Goal: Book appointment/travel/reservation

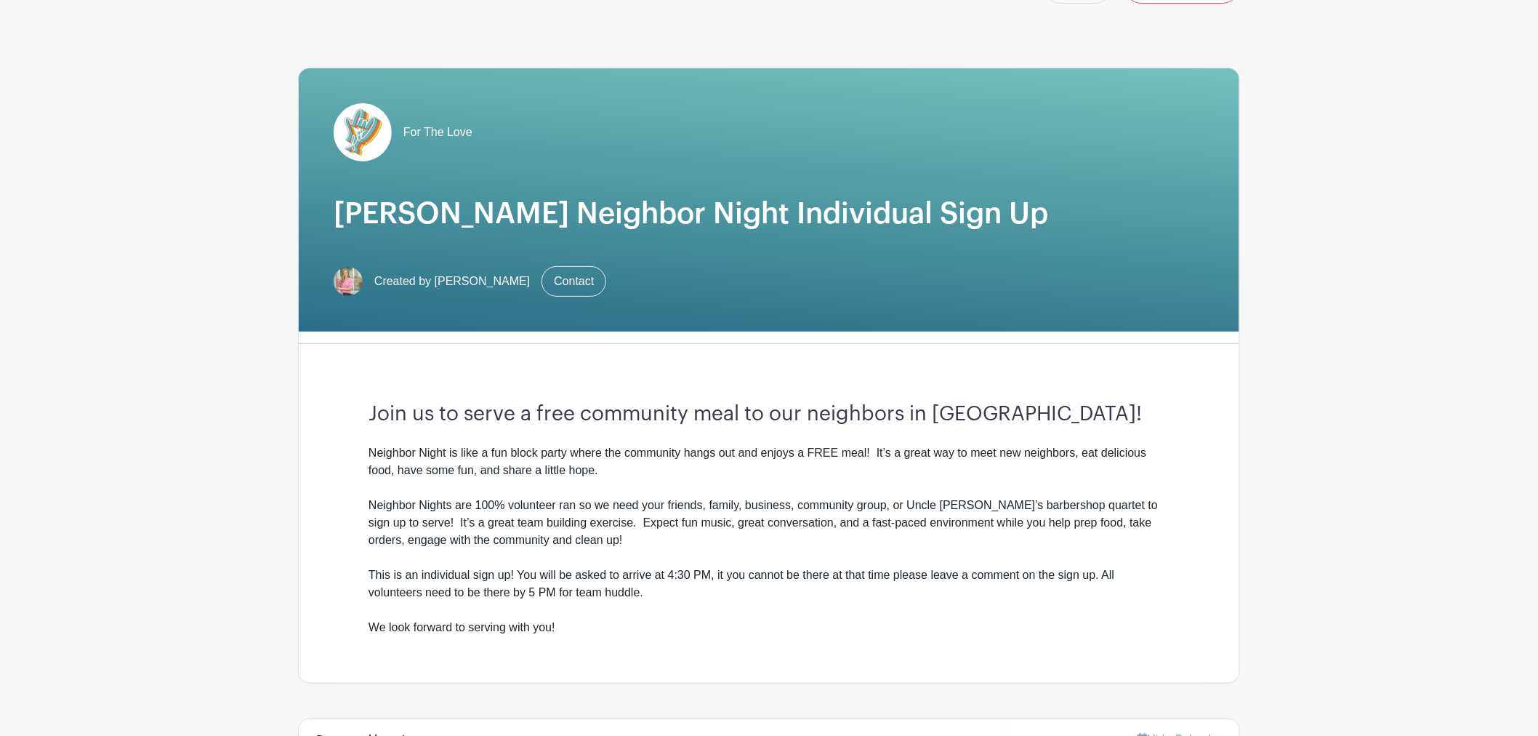
scroll to position [403, 0]
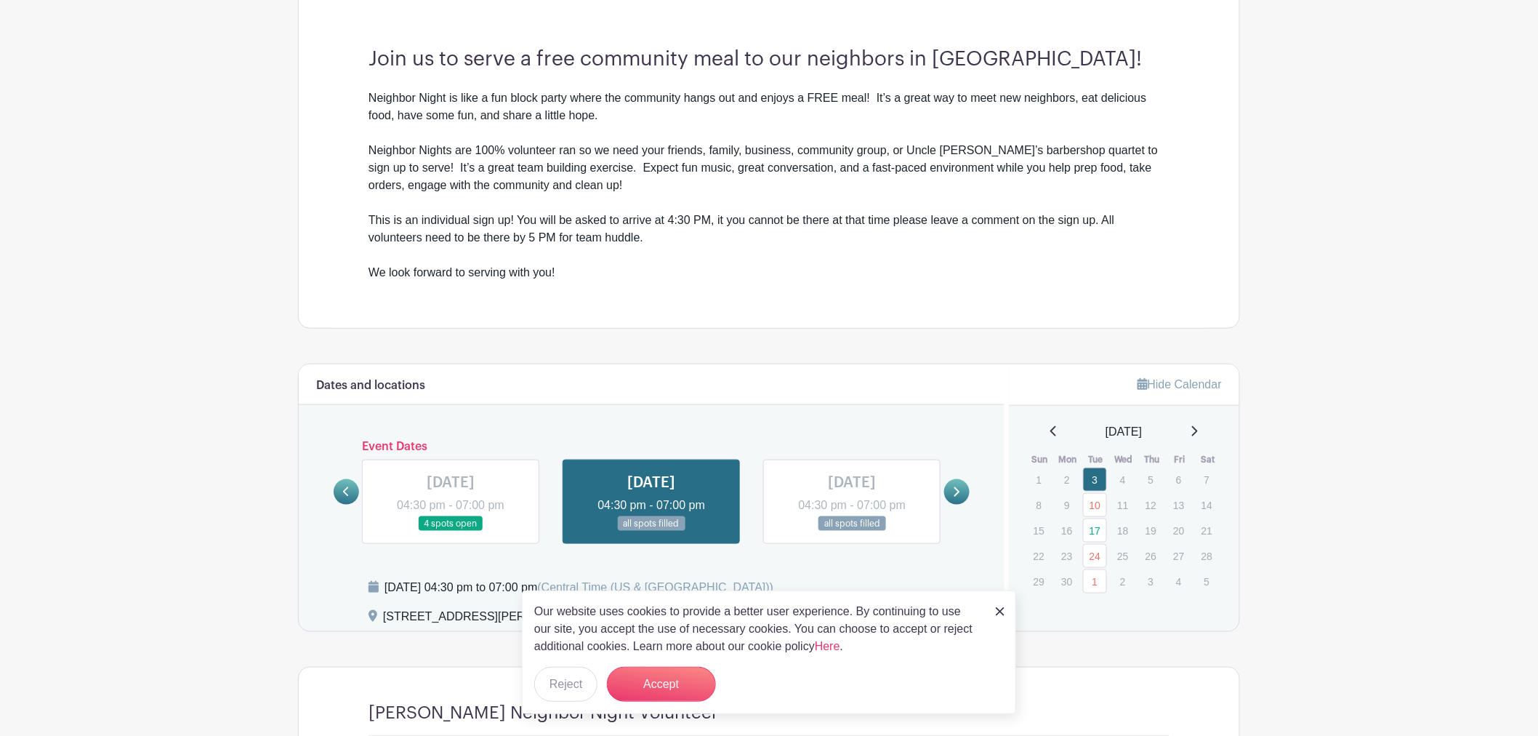
click at [1201, 431] on div "[DATE]" at bounding box center [1124, 431] width 196 height 17
click at [1196, 430] on icon at bounding box center [1194, 431] width 7 height 12
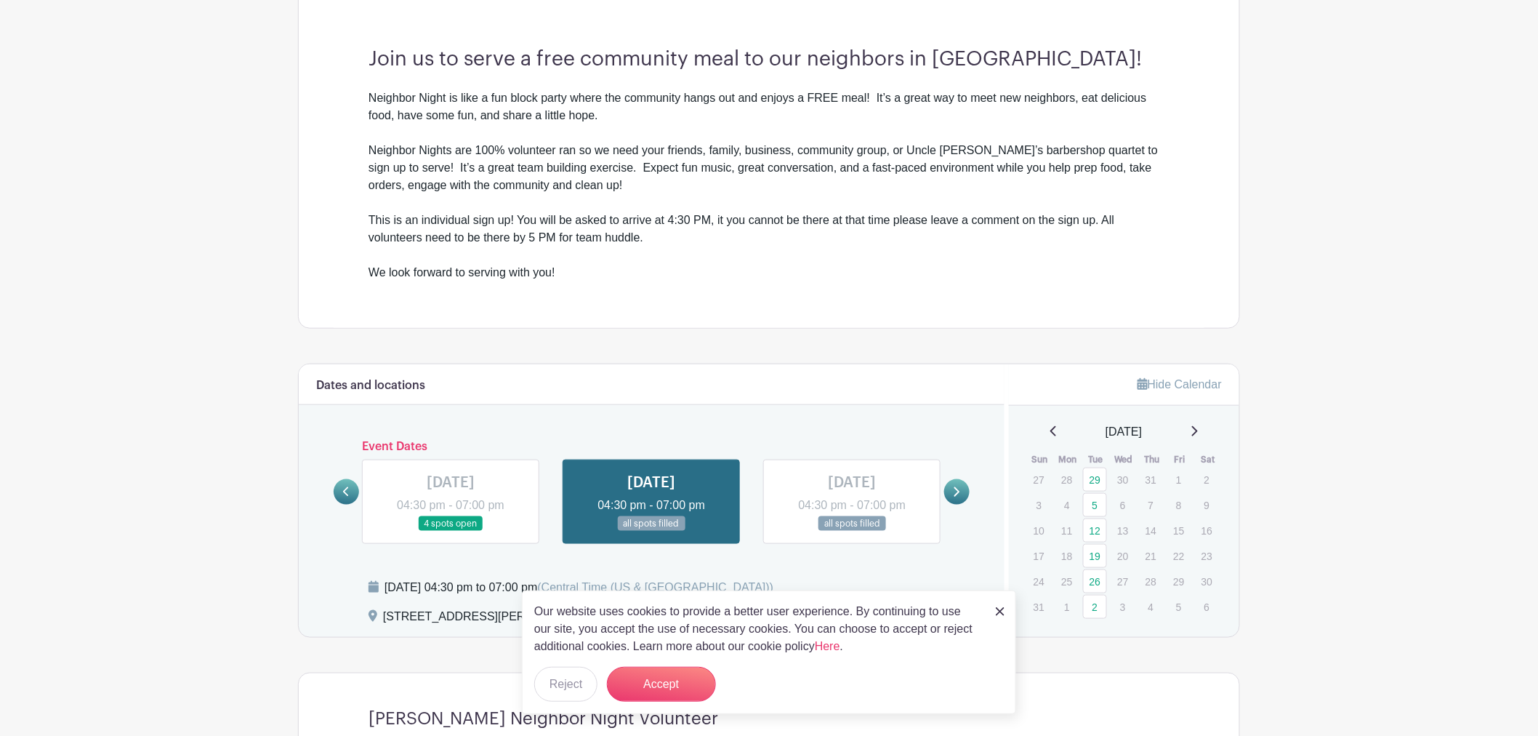
click at [1196, 430] on icon at bounding box center [1194, 431] width 7 height 12
click at [1096, 505] on link "9" at bounding box center [1095, 505] width 24 height 24
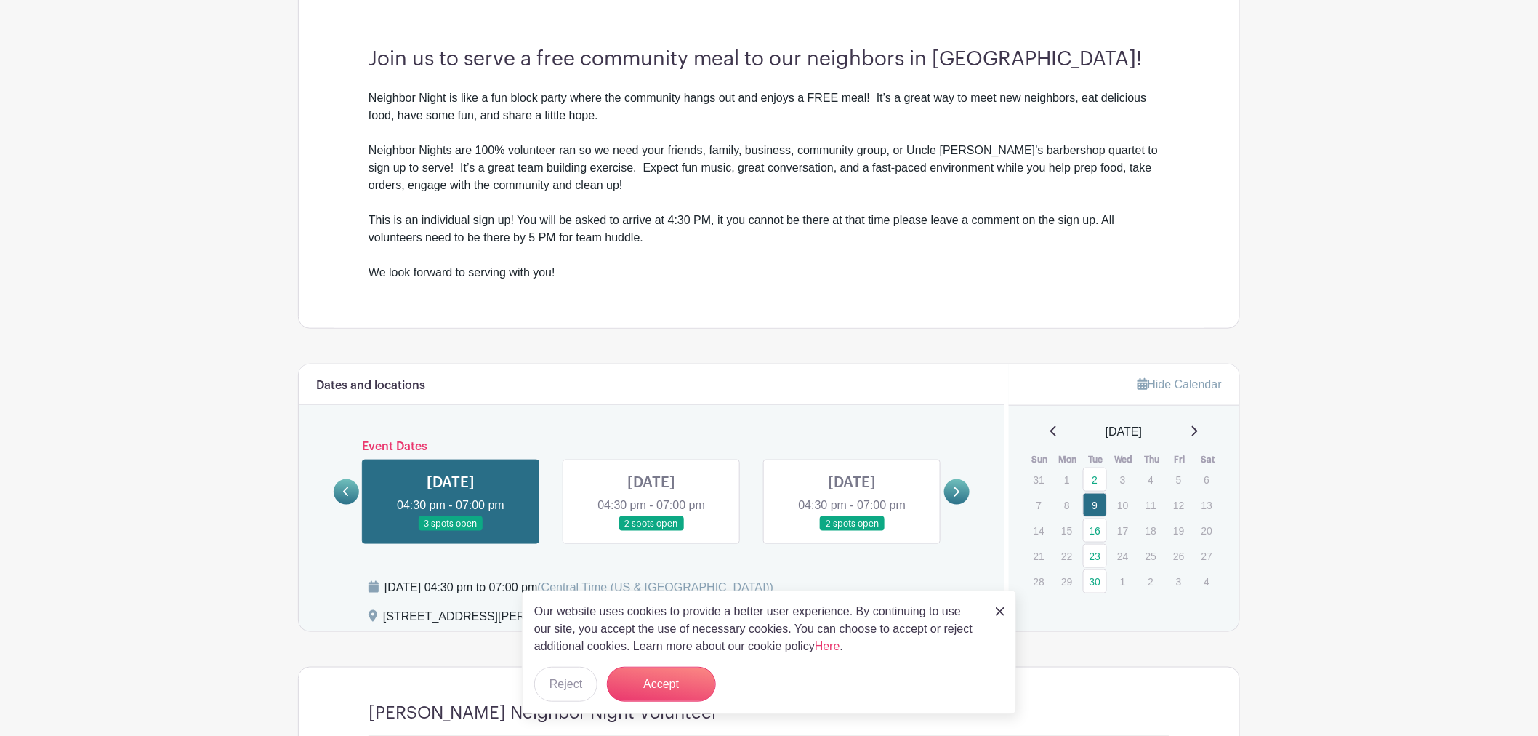
click at [1004, 614] on img at bounding box center [1000, 611] width 9 height 9
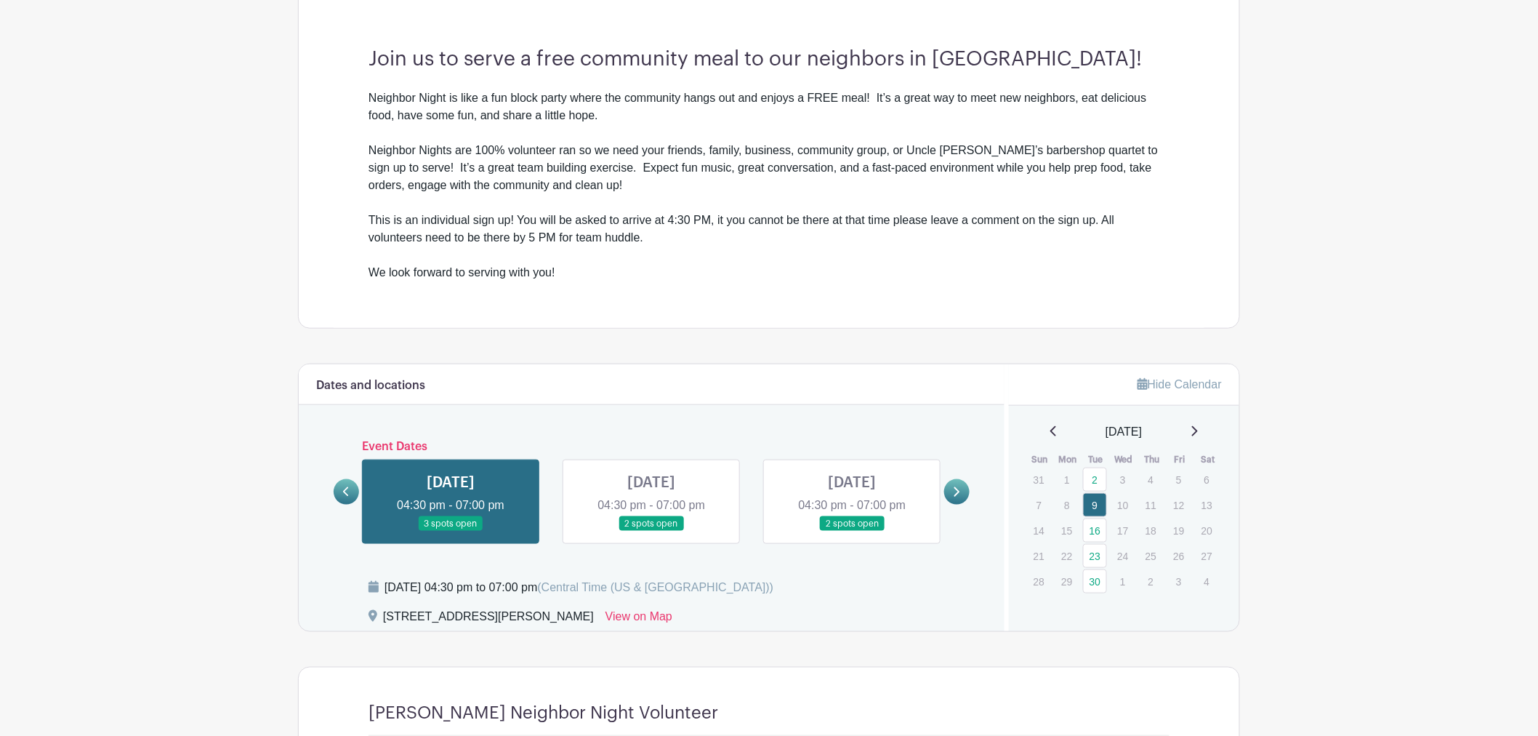
click at [451, 531] on link at bounding box center [451, 531] width 0 height 0
